Goal: Task Accomplishment & Management: Use online tool/utility

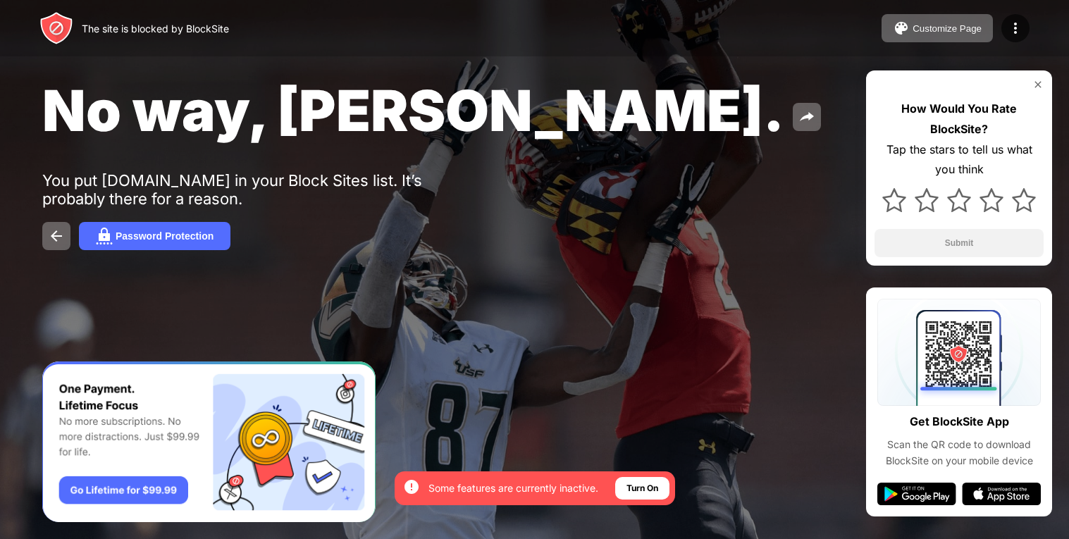
click at [563, 452] on div at bounding box center [534, 269] width 1069 height 539
click at [554, 452] on div at bounding box center [534, 269] width 1069 height 539
click at [564, 473] on div "By opting in, you ensure access to all the features and benefits that rely on t…" at bounding box center [535, 488] width 280 height 34
click at [582, 479] on div "By opting in, you ensure access to all the features and benefits that rely on t…" at bounding box center [500, 488] width 195 height 23
click at [661, 477] on div "Turn On" at bounding box center [642, 488] width 54 height 23
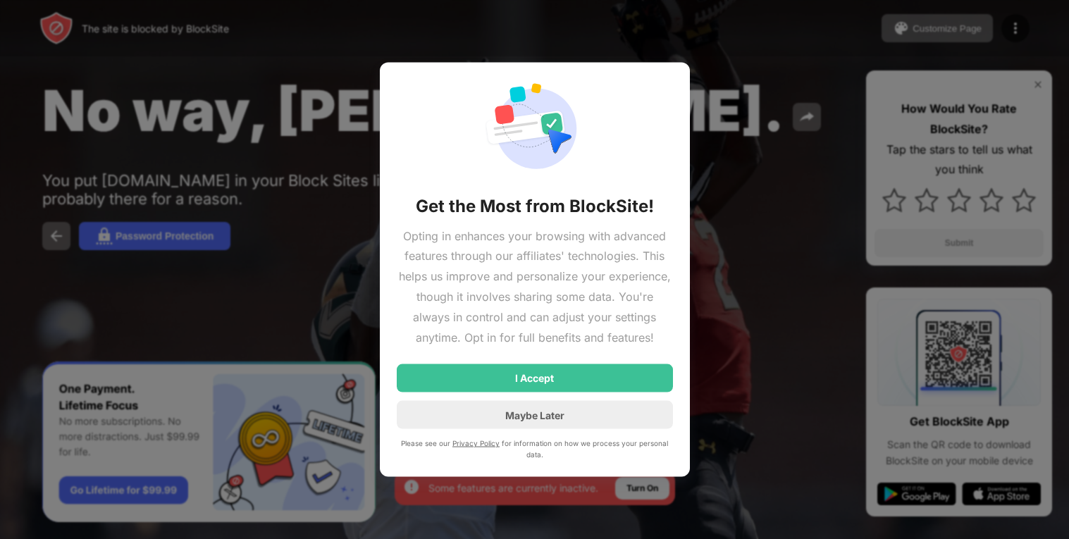
click at [661, 478] on div at bounding box center [534, 269] width 1069 height 539
click at [662, 423] on div "Maybe Later" at bounding box center [535, 415] width 276 height 28
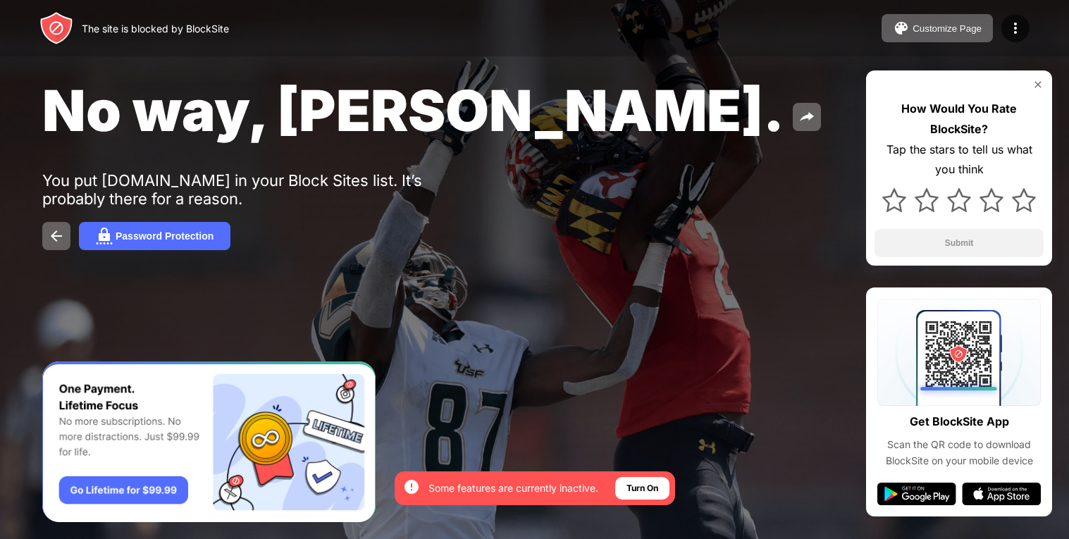
click at [661, 423] on div at bounding box center [534, 269] width 1069 height 539
click at [1010, 39] on div at bounding box center [1015, 28] width 28 height 28
